Goal: Check status: Check status

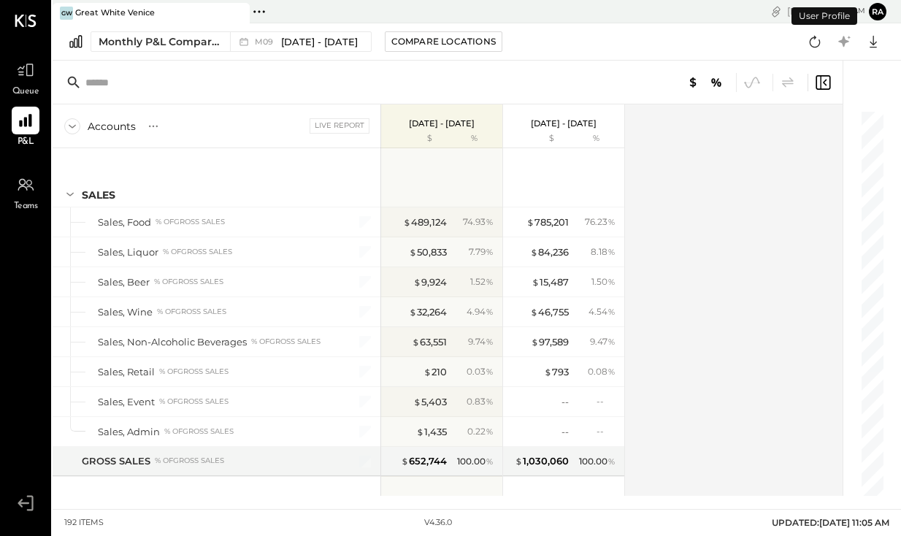
scroll to position [3504, 0]
